Goal: Task Accomplishment & Management: Manage account settings

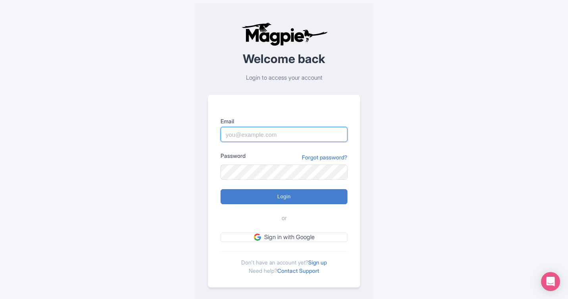
click at [297, 133] on input "Email" at bounding box center [283, 134] width 127 height 15
type input "[EMAIL_ADDRESS][DOMAIN_NAME]"
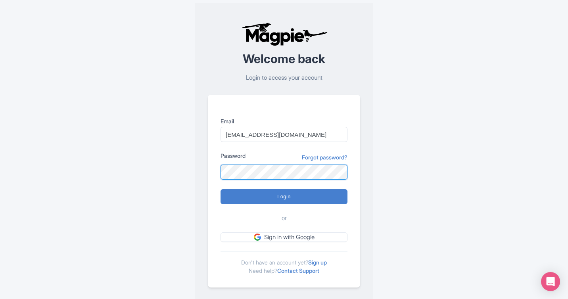
click at [220, 189] on input "Login" at bounding box center [283, 196] width 127 height 15
type input "Logging in..."
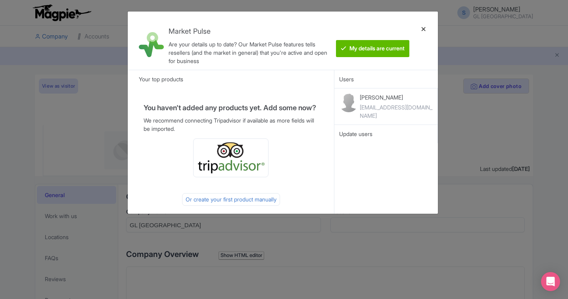
click at [424, 29] on div at bounding box center [423, 41] width 19 height 46
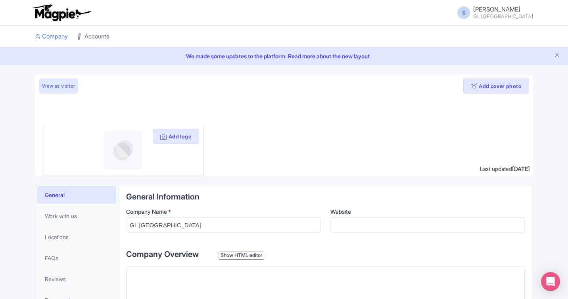
click at [101, 40] on link "Accounts" at bounding box center [93, 37] width 32 height 22
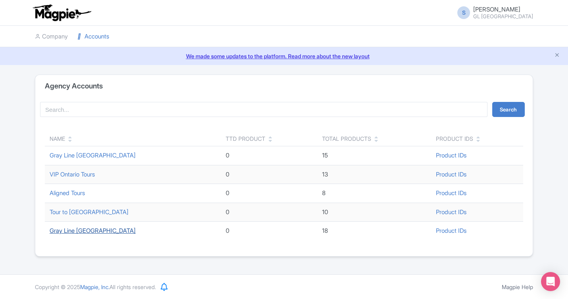
click at [96, 230] on link "Gray Line Toronto" at bounding box center [93, 231] width 86 height 8
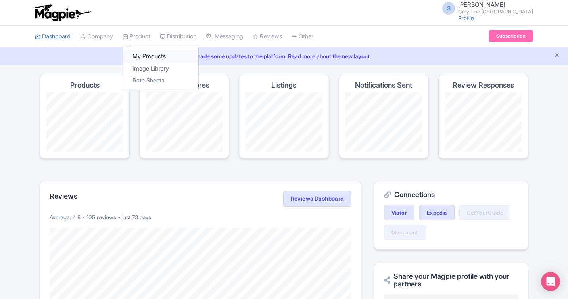
click at [161, 58] on link "My Products" at bounding box center [160, 56] width 75 height 12
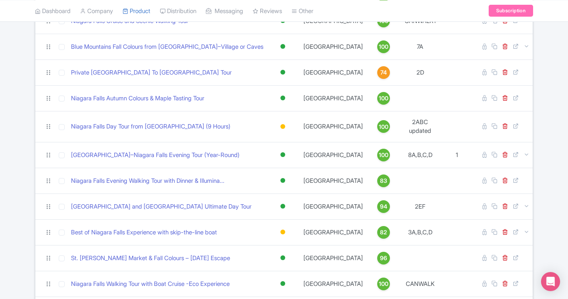
scroll to position [293, 0]
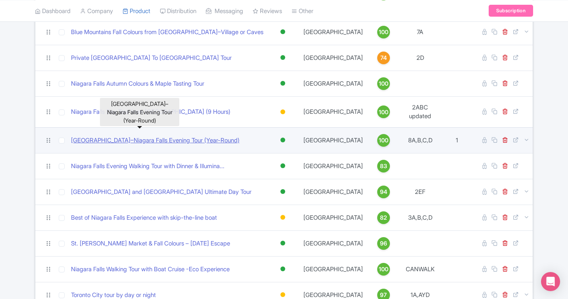
click at [186, 136] on link "[GEOGRAPHIC_DATA]–Niagara Falls Evening Tour (Year-Round)" at bounding box center [155, 140] width 168 height 9
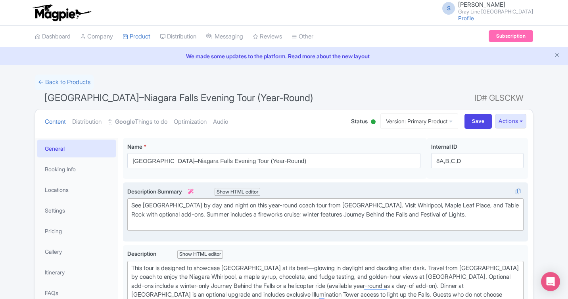
click at [287, 219] on div "See [GEOGRAPHIC_DATA] by day and night on this year-round coach tour from [GEOG…" at bounding box center [325, 214] width 388 height 27
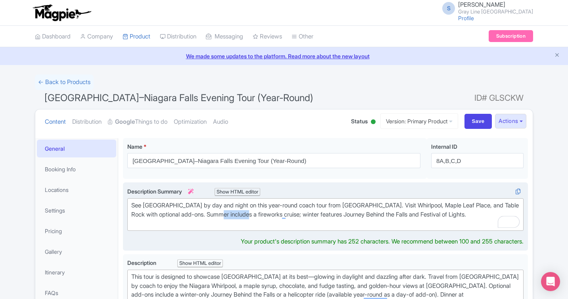
drag, startPoint x: 265, startPoint y: 214, endPoint x: 238, endPoint y: 215, distance: 27.0
click at [238, 215] on div "See Niagara Falls by day and night on this year-round coach tour from Toronto. …" at bounding box center [325, 214] width 388 height 27
type trix-editor "<div>See Niagara Falls by day and night on this year-round coach tour from Toro…"
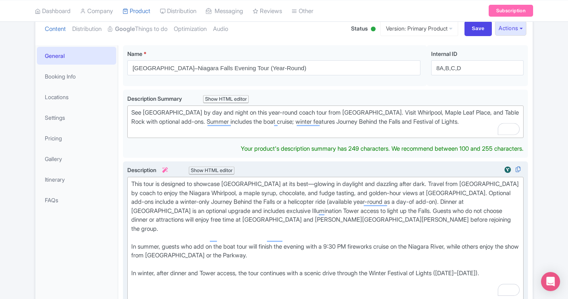
click at [306, 211] on div "This tour is designed to showcase Niagara Falls at its best—glowing in daylight…" at bounding box center [325, 242] width 388 height 125
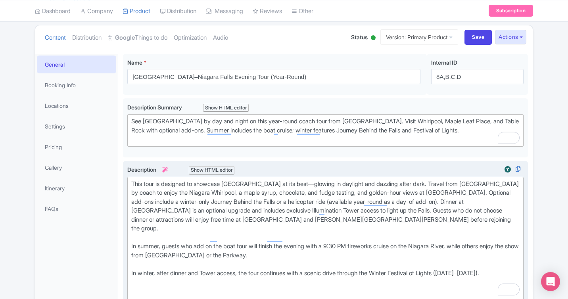
type trix-editor "<div>This tour is designed to showcase Niagara Falls at its best—glowing in day…"
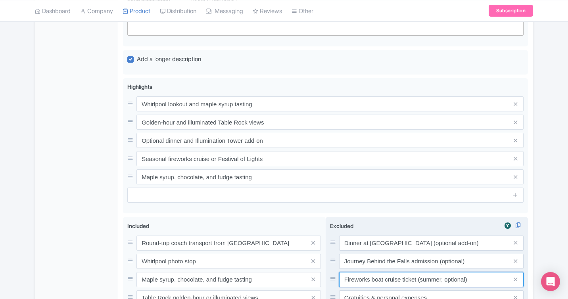
click at [375, 272] on input "Fireworks boat cruise ticket (summer, optional)" at bounding box center [431, 279] width 184 height 15
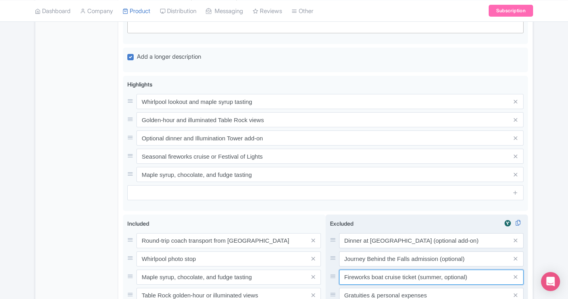
drag, startPoint x: 372, startPoint y: 270, endPoint x: 336, endPoint y: 270, distance: 36.1
click at [336, 270] on div "Fireworks boat cruise ticket (summer, optional)" at bounding box center [426, 277] width 193 height 15
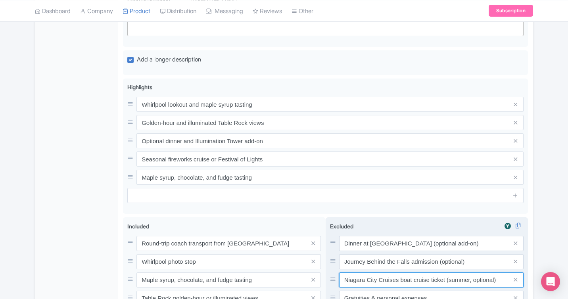
drag, startPoint x: 445, startPoint y: 270, endPoint x: 414, endPoint y: 272, distance: 31.4
click at [414, 272] on input "Niagara City Cruises boat cruise ticket (summer, optional)" at bounding box center [431, 279] width 184 height 15
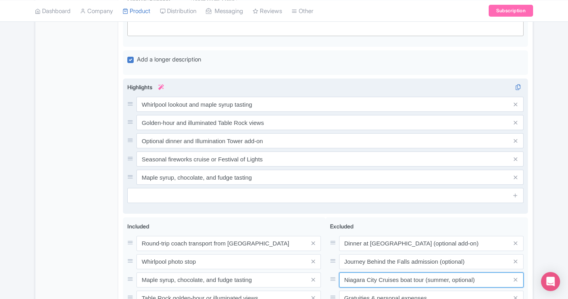
type input "Niagara City Cruises boat tour (summer, optional)"
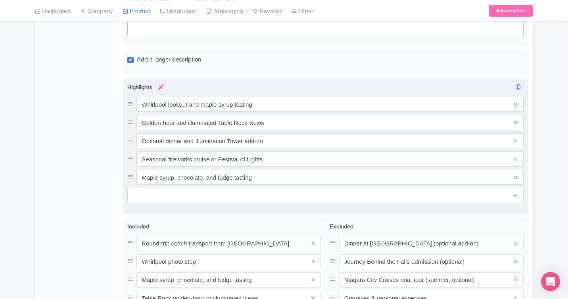
drag, startPoint x: 186, startPoint y: 140, endPoint x: 191, endPoint y: 146, distance: 8.1
click at [186, 141] on div "Whirlpool lookout and maple syrup tasting Golden-hour and illuminated Table Roc…" at bounding box center [325, 141] width 396 height 88
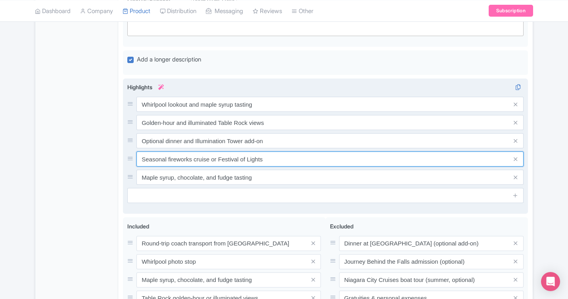
drag, startPoint x: 191, startPoint y: 148, endPoint x: 168, endPoint y: 151, distance: 23.6
click at [168, 151] on input "Seasonal fireworks cruise or Festival of Lights" at bounding box center [329, 158] width 387 height 15
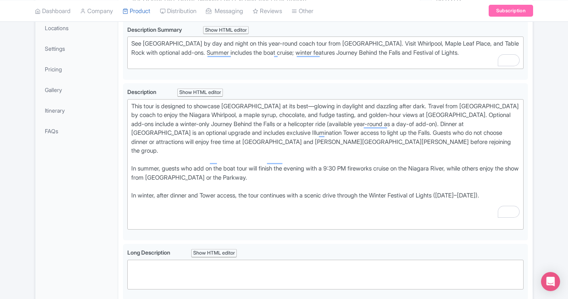
scroll to position [131, 0]
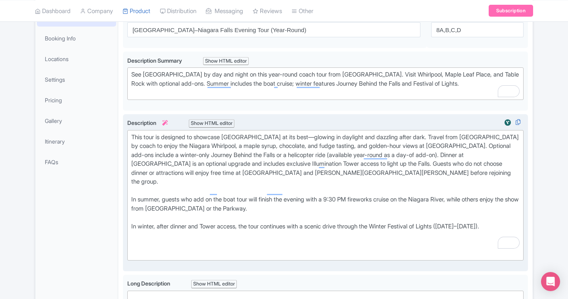
type input "Seasonal boat tour or Festival of Lights"
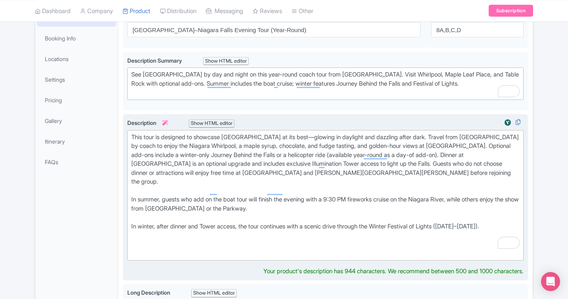
click at [401, 202] on div "This tour is designed to showcase Niagara Falls at its best—glowing in daylight…" at bounding box center [325, 195] width 388 height 125
click at [388, 191] on div "This tour is designed to showcase Niagara Falls at its best—glowing in daylight…" at bounding box center [325, 195] width 388 height 125
click at [280, 202] on div "This tour is designed to showcase Niagara Falls at its best—glowing in daylight…" at bounding box center [325, 195] width 388 height 125
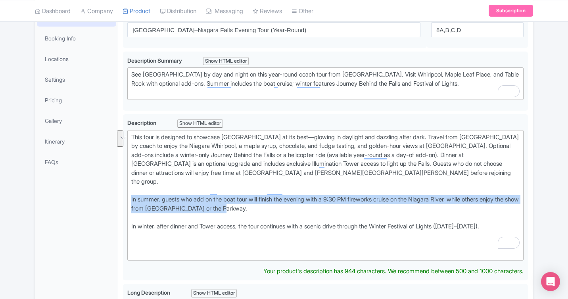
drag, startPoint x: 255, startPoint y: 198, endPoint x: 116, endPoint y: 188, distance: 138.7
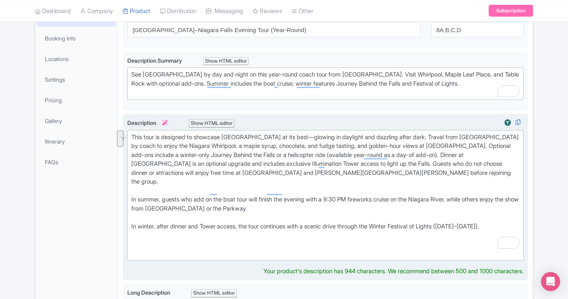
click at [210, 207] on div "This tour is designed to showcase Niagara Falls at its best—glowing in daylight…" at bounding box center [325, 195] width 388 height 125
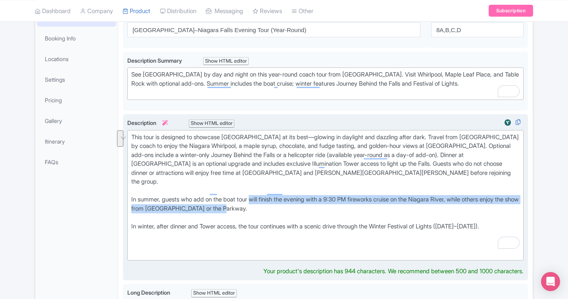
drag, startPoint x: 256, startPoint y: 190, endPoint x: 259, endPoint y: 197, distance: 7.7
click at [259, 197] on div "This tour is designed to showcase Niagara Falls at its best—glowing in daylight…" at bounding box center [325, 195] width 388 height 125
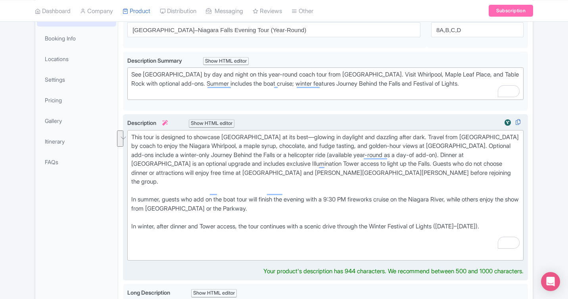
click at [238, 208] on div "This tour is designed to showcase Niagara Falls at its best—glowing in daylight…" at bounding box center [325, 195] width 388 height 125
click at [264, 197] on div "This tour is designed to showcase Niagara Falls at its best—glowing in daylight…" at bounding box center [325, 195] width 388 height 125
click at [339, 197] on div "This tour is designed to showcase Niagara Falls at its best—glowing in daylight…" at bounding box center [325, 195] width 388 height 125
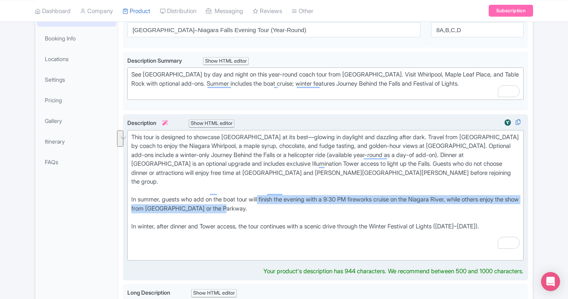
drag, startPoint x: 265, startPoint y: 190, endPoint x: 270, endPoint y: 197, distance: 8.7
click at [270, 197] on div "This tour is designed to showcase Niagara Falls at its best—glowing in daylight…" at bounding box center [325, 195] width 388 height 125
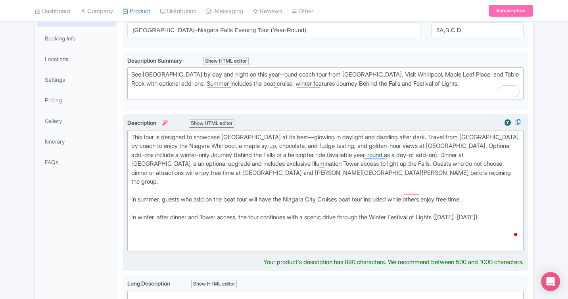
type trix-editor "<div>This tour is designed to showcase Niagara Falls at its best—glowing in day…"
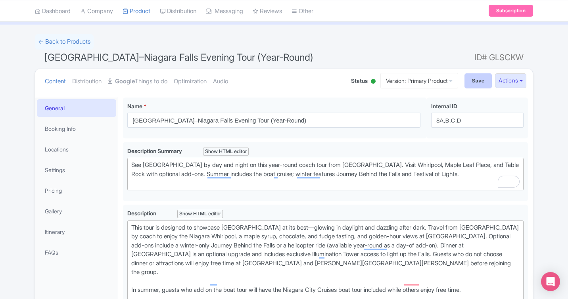
scroll to position [38, 0]
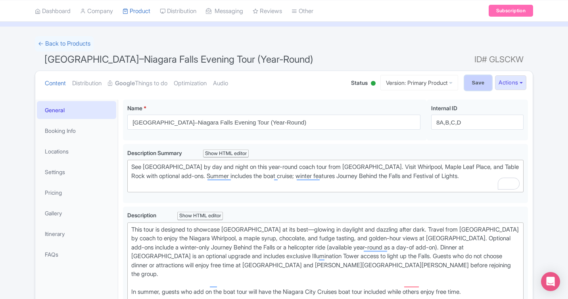
click at [474, 80] on input "Save" at bounding box center [478, 82] width 28 height 15
type input "Saving..."
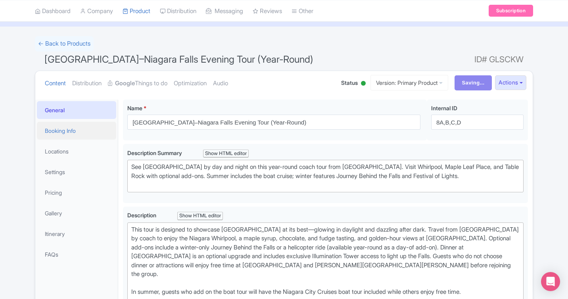
click at [80, 131] on link "Booking Info" at bounding box center [76, 131] width 79 height 18
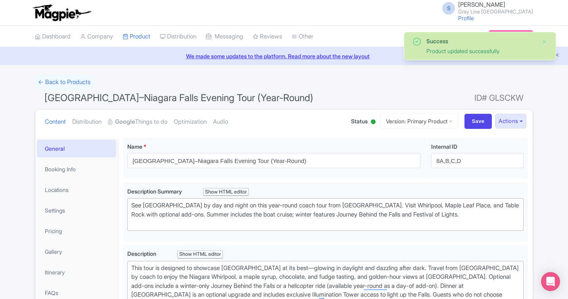
scroll to position [512, 0]
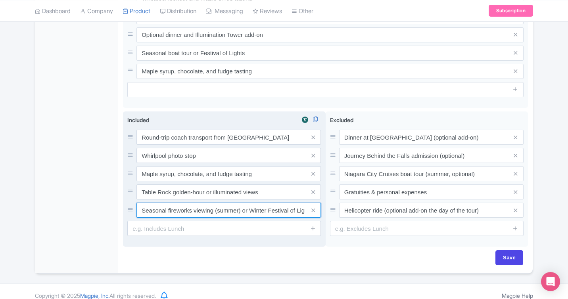
click at [197, 203] on input "Seasonal fireworks viewing (summer) or Winter Festival of Lights drive (winter)" at bounding box center [228, 210] width 184 height 15
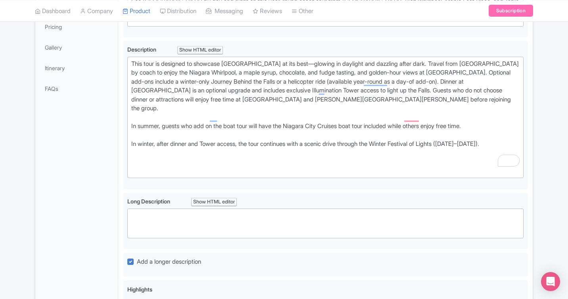
scroll to position [0, 0]
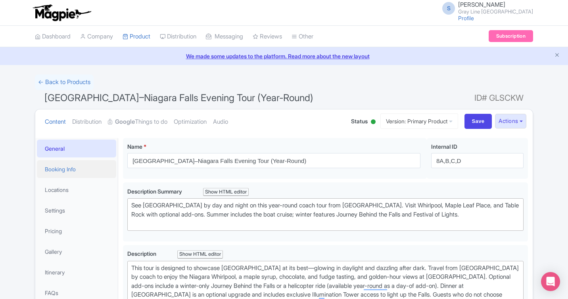
click at [63, 168] on link "Booking Info" at bounding box center [76, 169] width 79 height 18
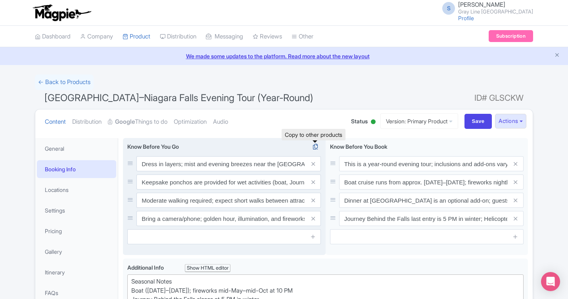
scroll to position [0, 2]
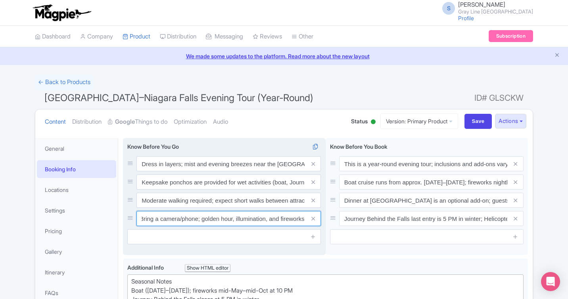
click at [280, 221] on input "Bring a camera/phone; golden hour, illumination, and fireworks offer excellent …" at bounding box center [228, 218] width 184 height 15
drag, startPoint x: 280, startPoint y: 218, endPoint x: 221, endPoint y: 219, distance: 58.7
click at [221, 219] on input "Bring a camera/phone; golden hour, illumination, and fireworks offer excellent …" at bounding box center [228, 218] width 184 height 15
click at [268, 218] on input "Bring a camera/phone; golden hour, illumination, and fireworks offer excellent …" at bounding box center [228, 218] width 184 height 15
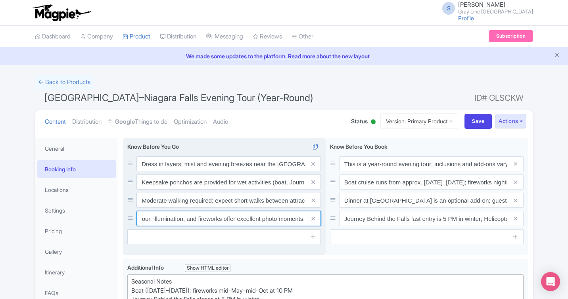
click at [224, 220] on input "Bring a camera/phone; golden hour, illumination, and fireworks offer excellent …" at bounding box center [228, 218] width 184 height 15
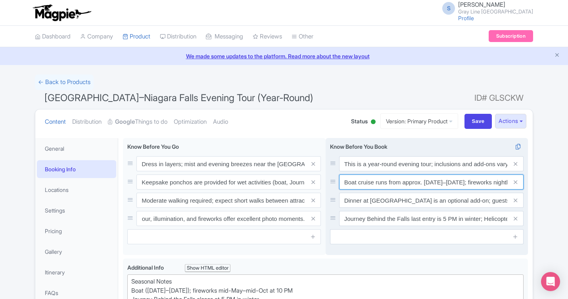
click at [486, 181] on input "Boat cruise runs from approx. [DATE]–[DATE]; fireworks nightly mid-May–mid-Oct.…" at bounding box center [431, 181] width 184 height 15
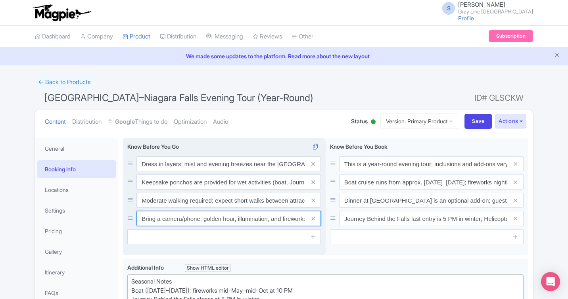
click at [273, 217] on input "Bring a camera/phone; golden hour, illumination, and fireworks offer excellent …" at bounding box center [228, 218] width 184 height 15
click at [225, 219] on input "Bring a camera/phone; golden hour, illumination, and fireworks offer excellent …" at bounding box center [228, 218] width 184 height 15
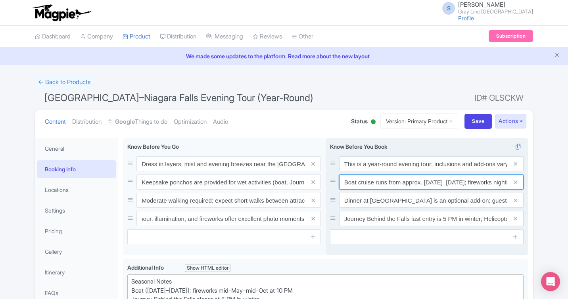
click at [440, 186] on input "Boat cruise runs from approx. [DATE]–[DATE]; fireworks nightly mid-May–mid-Oct.…" at bounding box center [431, 181] width 184 height 15
click at [468, 185] on input "Boat cruise runs from approx. [DATE]–[DATE]; fireworks nightly mid-May–mid-Oct.…" at bounding box center [431, 181] width 184 height 15
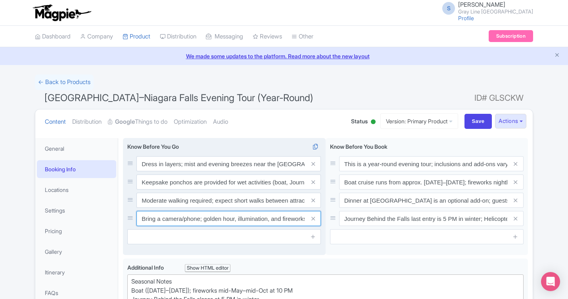
click at [292, 224] on input "Bring a camera/phone; golden hour, illumination, and fireworks offer excellent …" at bounding box center [228, 218] width 184 height 15
click at [293, 221] on input "Bring a camera/phone; golden hour, illumination, and fireworks offer excellent …" at bounding box center [228, 218] width 184 height 15
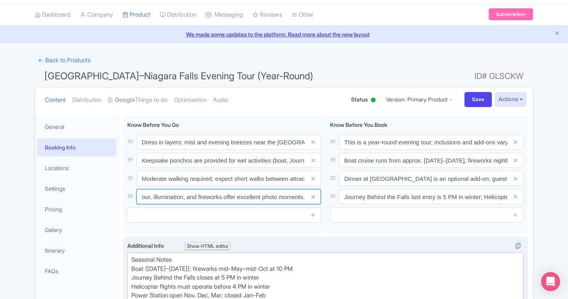
scroll to position [25, 0]
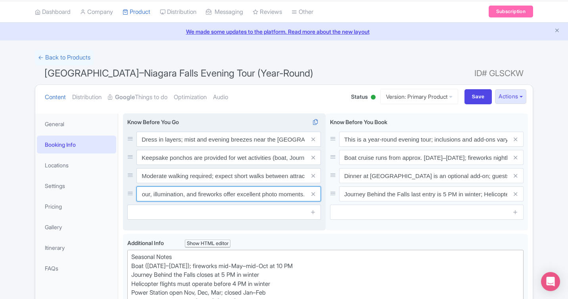
click at [261, 198] on input "Bring a camera/phone; golden hour, illumination, and fireworks offer excellent …" at bounding box center [228, 193] width 184 height 15
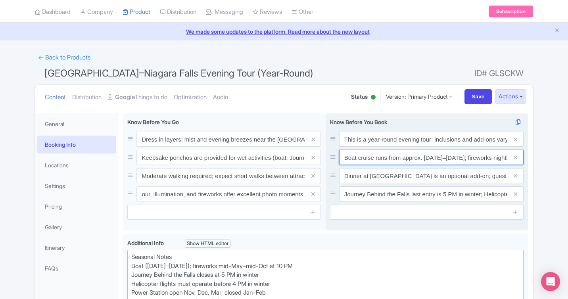
click at [371, 157] on input "Boat cruise runs from approx. [DATE]–[DATE]; fireworks nightly mid-May–mid-Oct.…" at bounding box center [431, 157] width 184 height 15
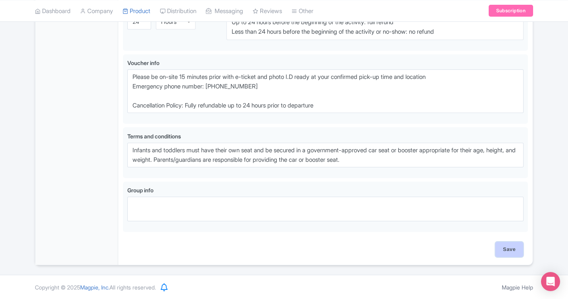
scroll to position [0, 0]
click at [517, 248] on input "Save" at bounding box center [509, 249] width 28 height 15
type input "Saving..."
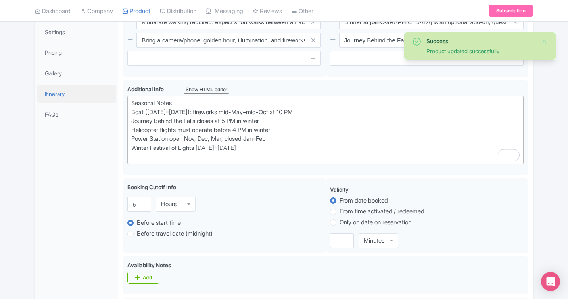
click at [64, 86] on link "Itinerary" at bounding box center [76, 94] width 79 height 18
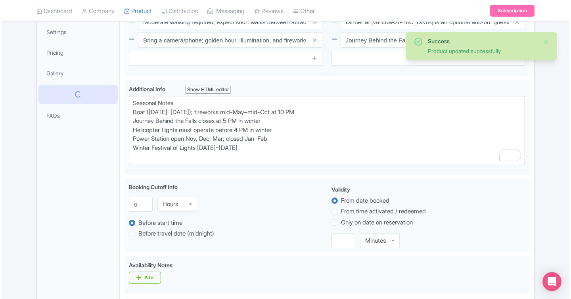
scroll to position [48, 0]
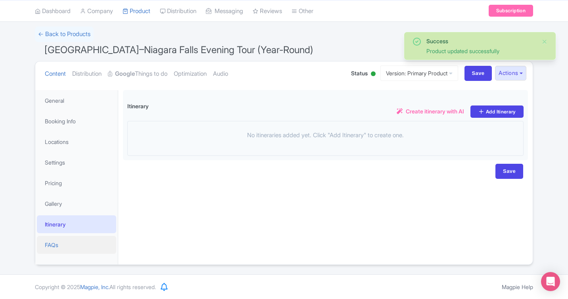
click at [58, 244] on link "FAQs" at bounding box center [76, 245] width 79 height 18
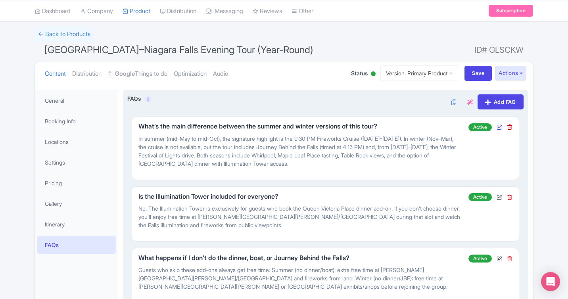
click at [500, 127] on icon at bounding box center [499, 127] width 6 height 6
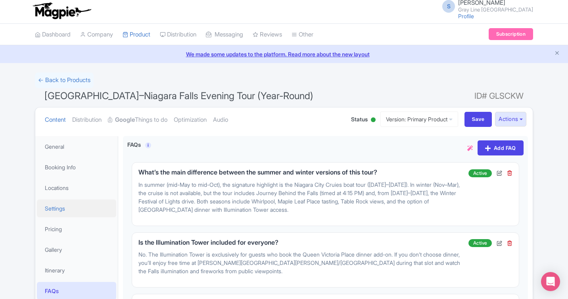
scroll to position [6, 0]
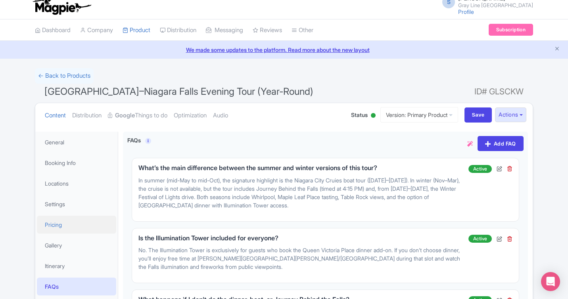
click at [62, 224] on link "Pricing" at bounding box center [76, 225] width 79 height 18
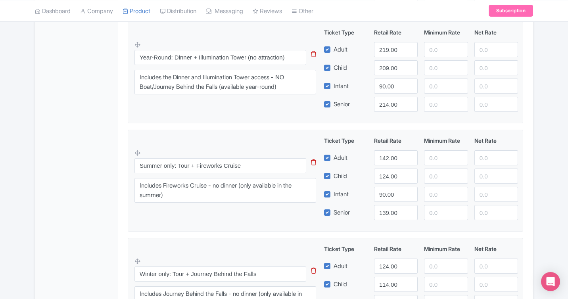
scroll to position [398, 0]
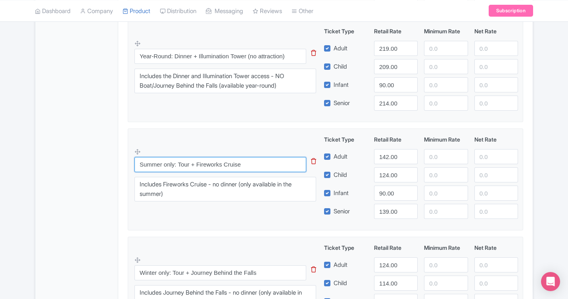
click at [224, 163] on input "Summer only: Tour + Fireworks Cruise" at bounding box center [220, 164] width 172 height 15
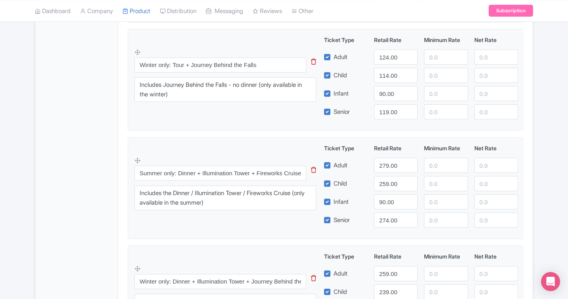
scroll to position [609, 0]
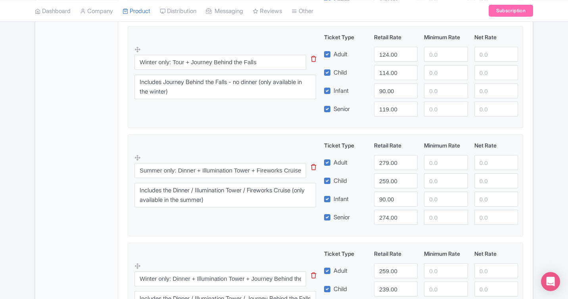
type input "Summer only: Tour + Boat Cruise"
drag, startPoint x: 283, startPoint y: 170, endPoint x: 257, endPoint y: 169, distance: 25.8
click at [257, 169] on input "Summer only: Dinner + Illumination Tower + Fireworks Cruise" at bounding box center [220, 170] width 172 height 15
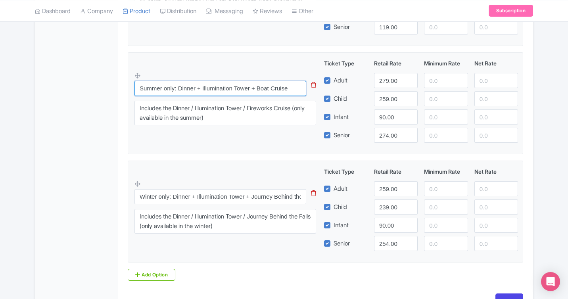
scroll to position [743, 0]
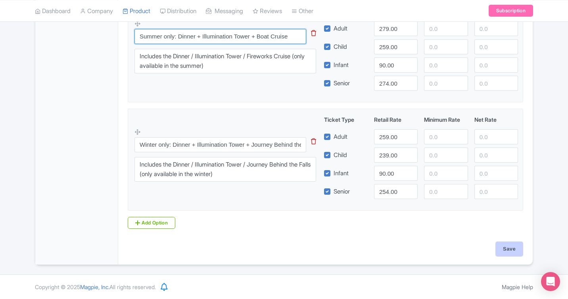
type input "Summer only: Dinner + Illumination Tower + Boat Cruise"
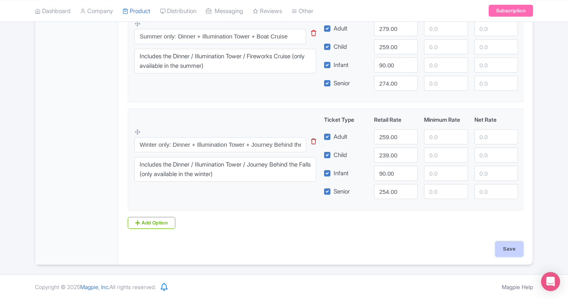
click at [502, 247] on input "Save" at bounding box center [509, 248] width 28 height 15
type input "Saving..."
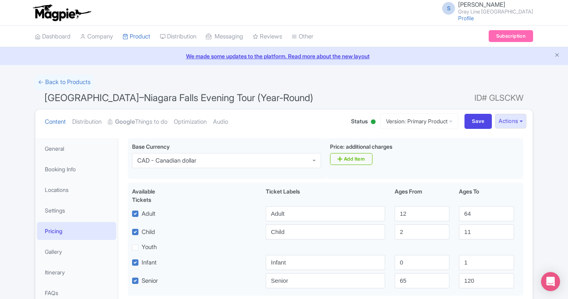
scroll to position [138, 0]
